Goal: Use online tool/utility: Use online tool/utility

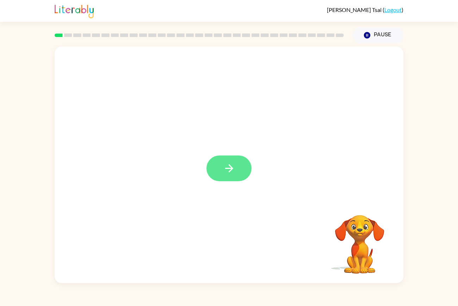
click at [224, 175] on button "button" at bounding box center [228, 168] width 45 height 26
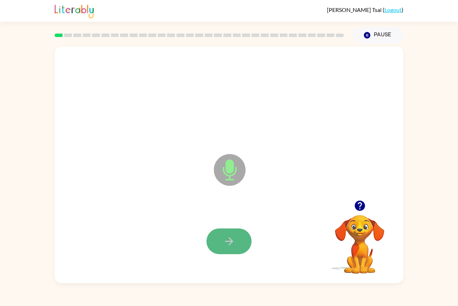
click at [212, 234] on button "button" at bounding box center [228, 241] width 45 height 26
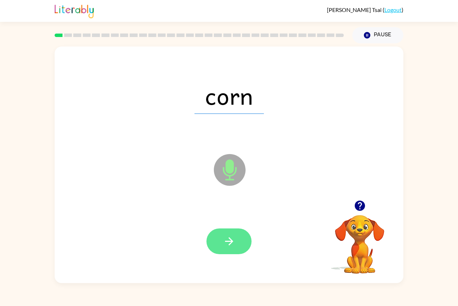
click at [226, 242] on icon "button" at bounding box center [229, 241] width 12 height 12
click at [227, 243] on icon "button" at bounding box center [229, 241] width 12 height 12
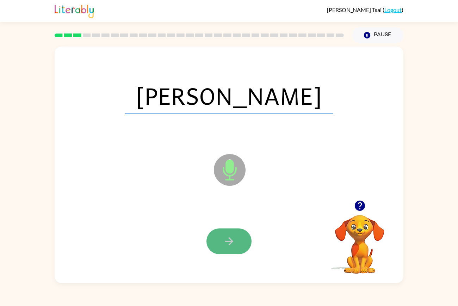
click at [226, 241] on icon "button" at bounding box center [229, 241] width 8 height 8
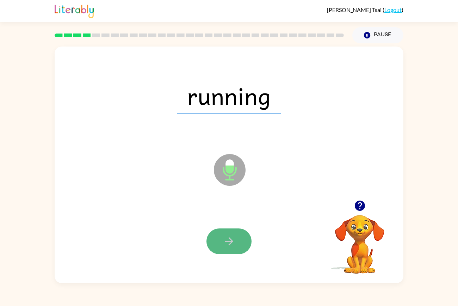
click at [226, 240] on icon "button" at bounding box center [229, 241] width 12 height 12
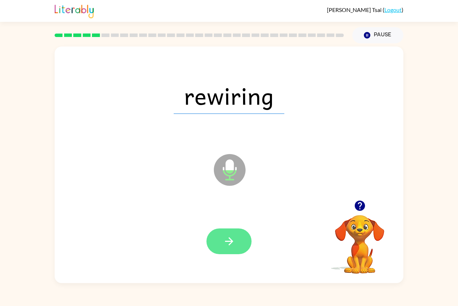
click at [227, 240] on icon "button" at bounding box center [229, 241] width 12 height 12
click at [229, 243] on icon "button" at bounding box center [229, 241] width 12 height 12
click at [233, 246] on icon "button" at bounding box center [229, 241] width 12 height 12
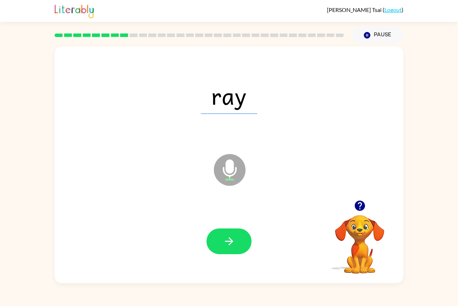
click at [233, 246] on icon "button" at bounding box center [229, 241] width 12 height 12
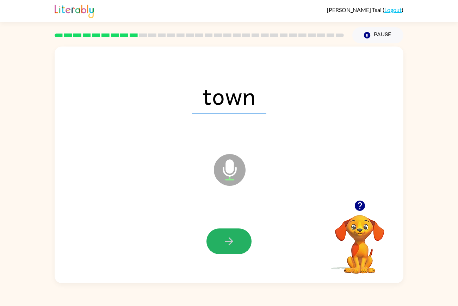
click at [233, 246] on icon "button" at bounding box center [229, 241] width 12 height 12
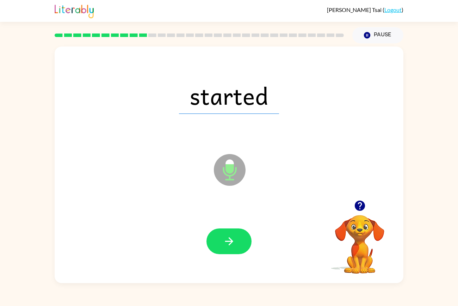
click at [233, 246] on icon "button" at bounding box center [229, 241] width 12 height 12
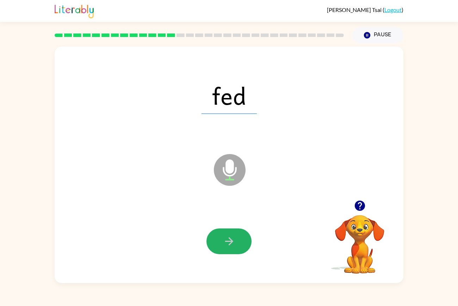
click at [233, 246] on icon "button" at bounding box center [229, 241] width 12 height 12
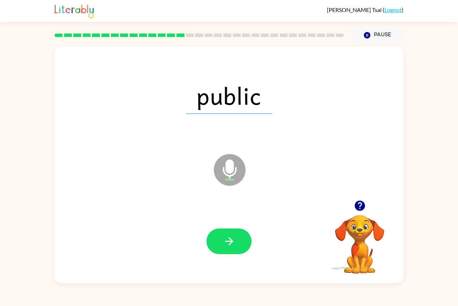
click at [233, 246] on icon "button" at bounding box center [229, 241] width 12 height 12
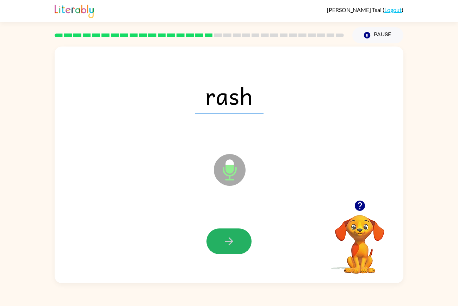
click at [233, 246] on icon "button" at bounding box center [229, 241] width 12 height 12
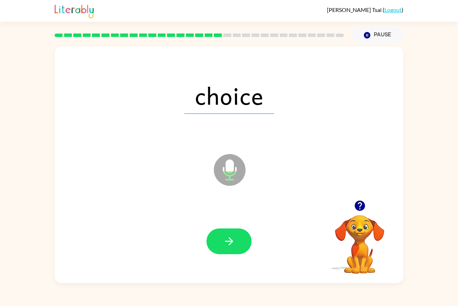
click at [233, 246] on icon "button" at bounding box center [229, 241] width 12 height 12
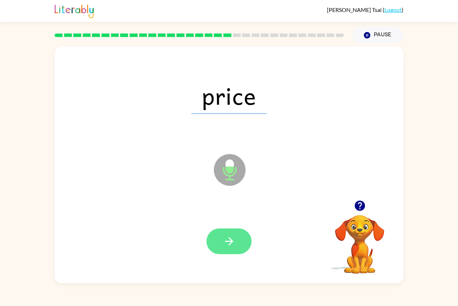
click at [233, 246] on icon "button" at bounding box center [229, 241] width 12 height 12
click at [232, 242] on icon "button" at bounding box center [229, 241] width 8 height 8
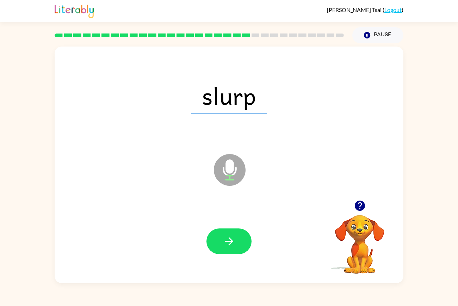
click at [232, 242] on icon "button" at bounding box center [229, 241] width 8 height 8
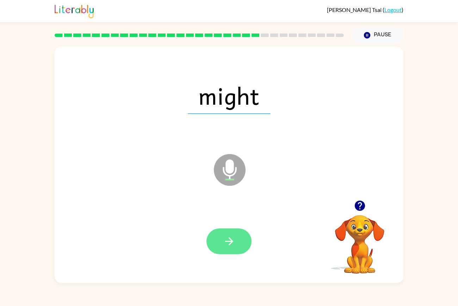
click at [230, 241] on icon "button" at bounding box center [229, 241] width 12 height 12
click at [232, 241] on icon "button" at bounding box center [229, 241] width 8 height 8
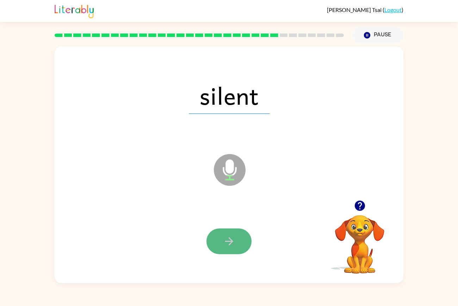
click at [231, 239] on icon "button" at bounding box center [229, 241] width 8 height 8
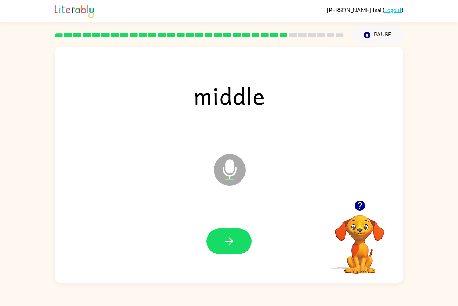
click at [231, 239] on icon "button" at bounding box center [229, 241] width 8 height 8
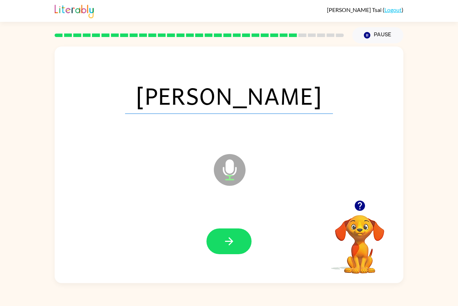
click at [231, 239] on icon "button" at bounding box center [229, 241] width 8 height 8
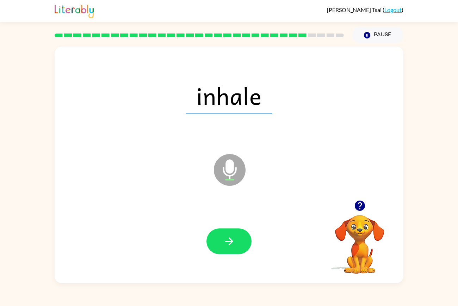
click at [231, 239] on icon "button" at bounding box center [229, 241] width 8 height 8
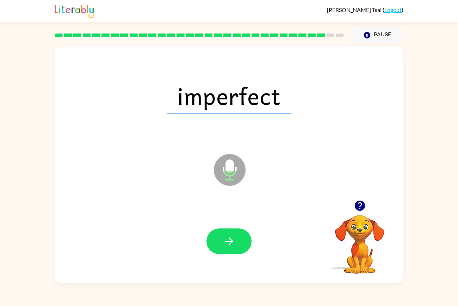
click at [231, 239] on icon "button" at bounding box center [229, 241] width 8 height 8
